Goal: Transaction & Acquisition: Purchase product/service

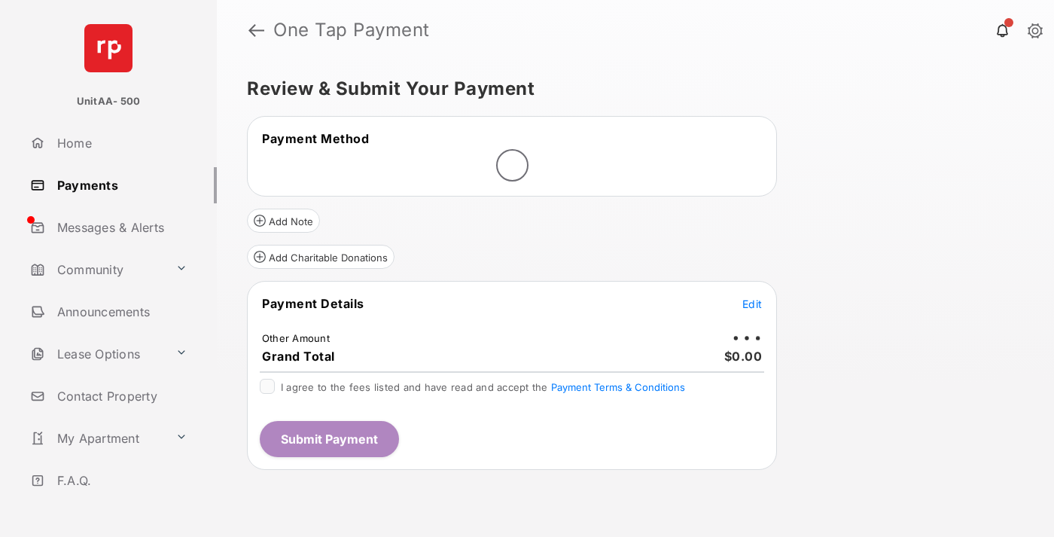
click at [752, 303] on span "Edit" at bounding box center [752, 303] width 20 height 13
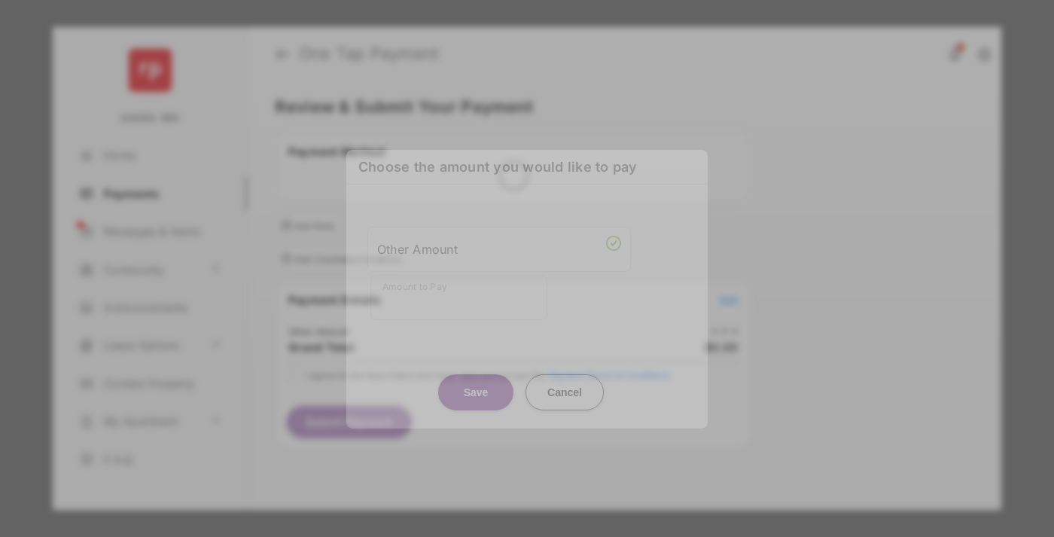
click at [499, 245] on div "Other Amount" at bounding box center [499, 249] width 244 height 26
type input "**"
click at [476, 373] on button "Save" at bounding box center [475, 391] width 75 height 36
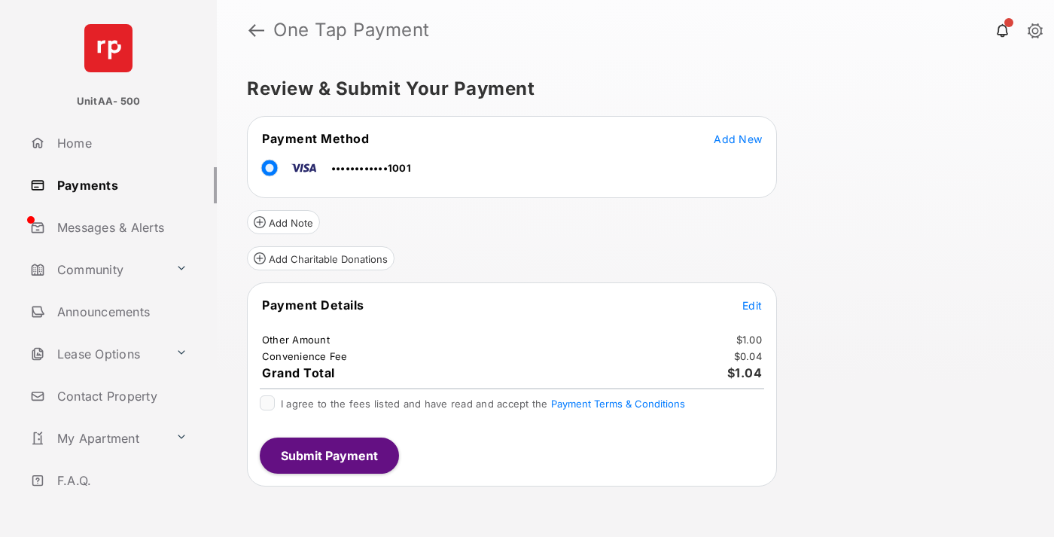
click at [752, 305] on span "Edit" at bounding box center [752, 305] width 20 height 13
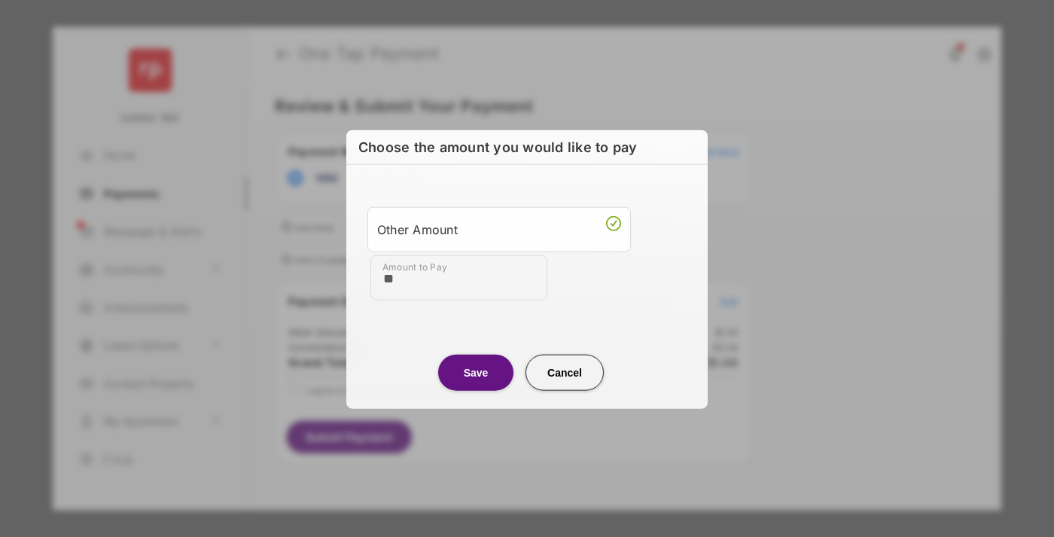
click at [476, 371] on button "Save" at bounding box center [475, 372] width 75 height 36
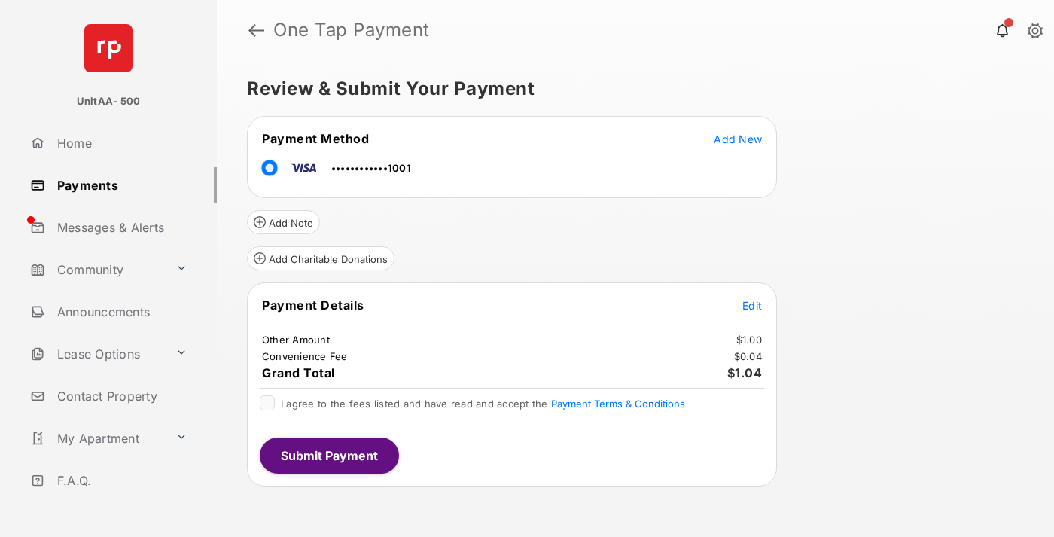
click at [328, 455] on button "Submit Payment" at bounding box center [329, 455] width 139 height 36
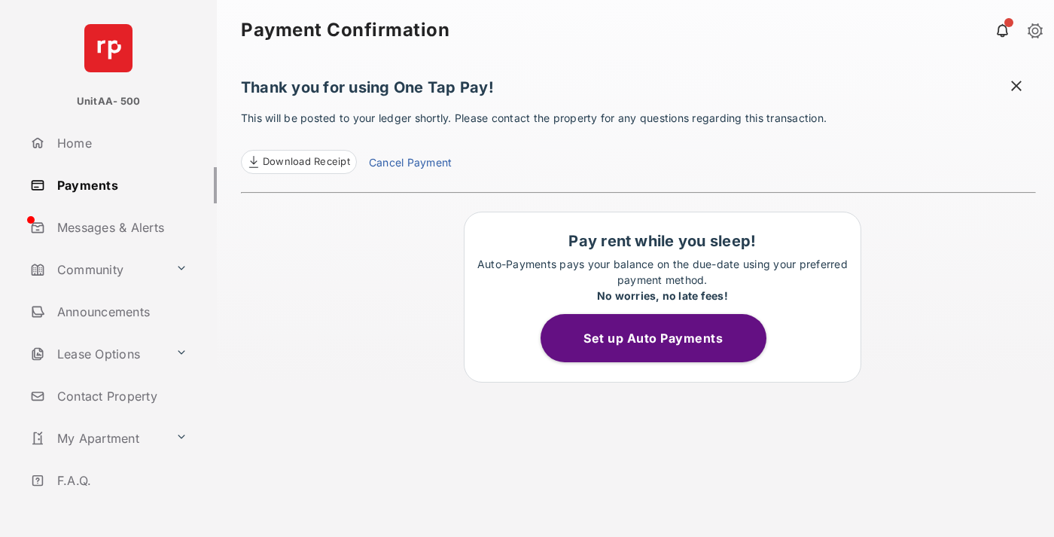
click at [117, 184] on link "Payments" at bounding box center [120, 185] width 193 height 36
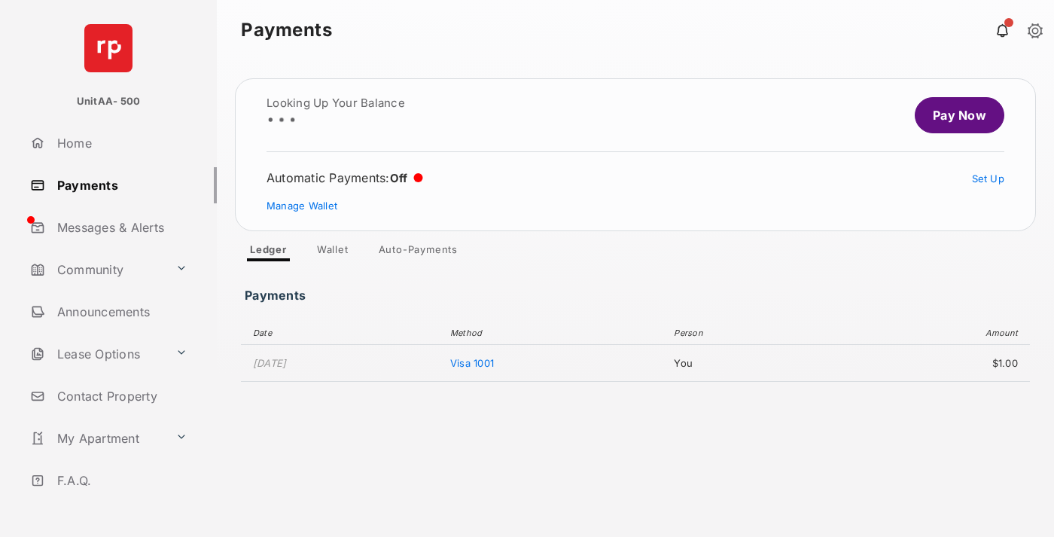
click at [953, 115] on link "Pay Now" at bounding box center [959, 115] width 90 height 36
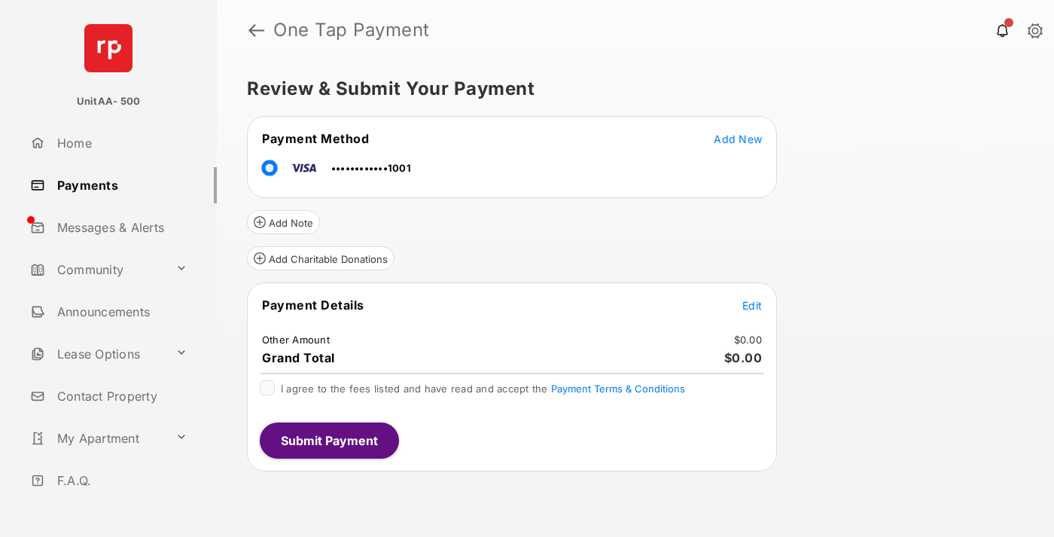
click at [752, 305] on span "Edit" at bounding box center [752, 305] width 20 height 13
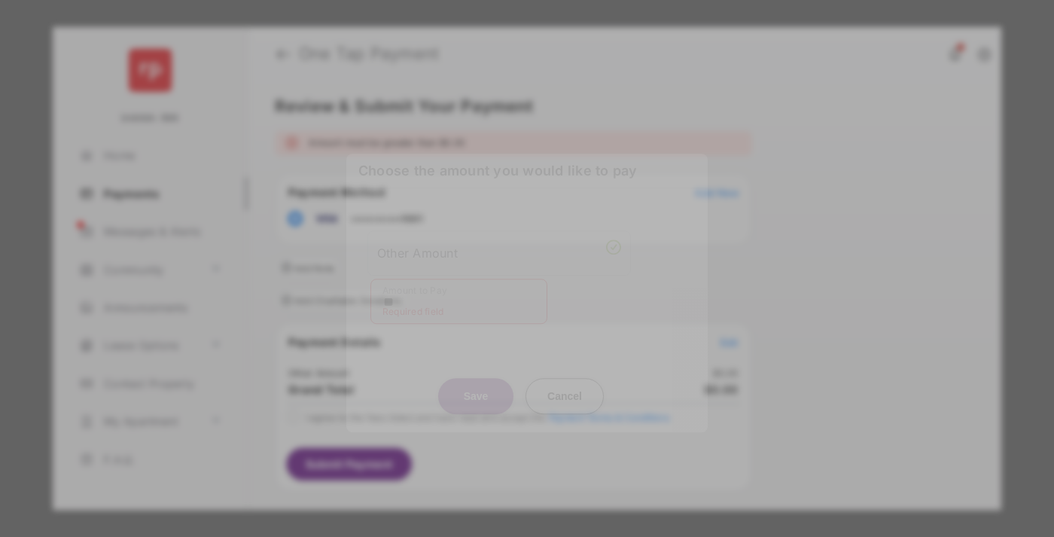
type input "**"
click at [476, 379] on button "Save" at bounding box center [475, 396] width 75 height 36
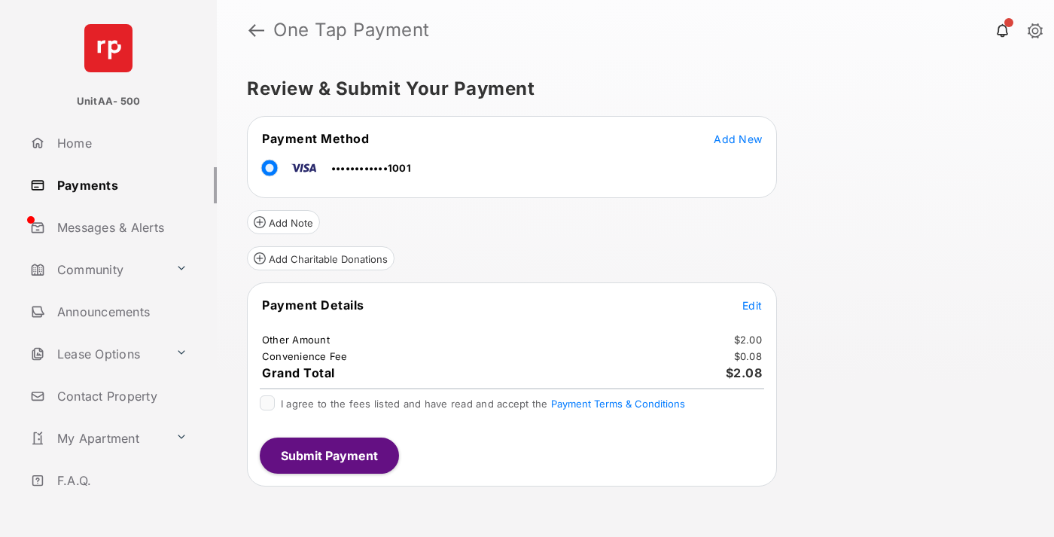
click at [328, 455] on button "Submit Payment" at bounding box center [329, 455] width 139 height 36
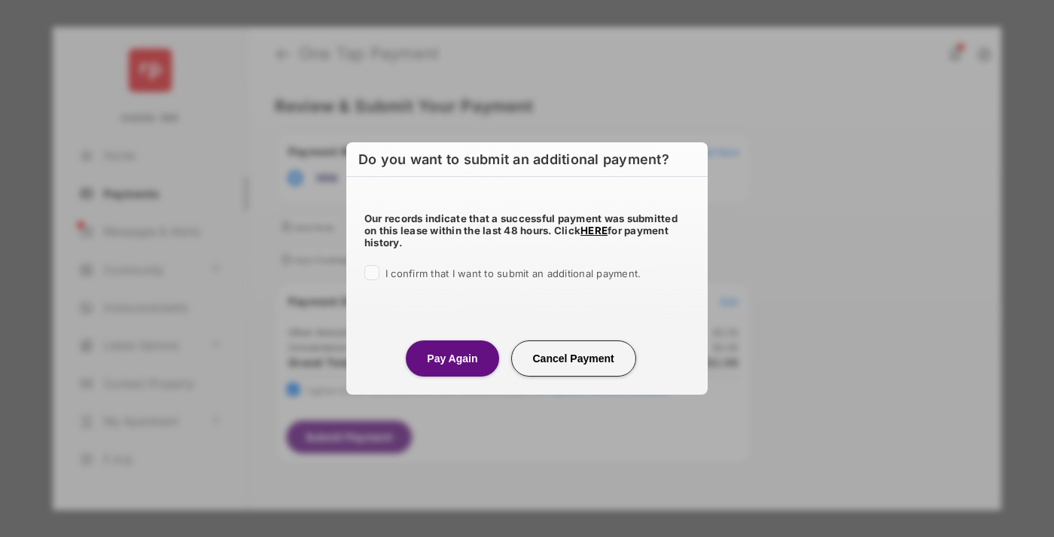
click at [452, 357] on button "Pay Again" at bounding box center [452, 358] width 93 height 36
